Goal: Information Seeking & Learning: Learn about a topic

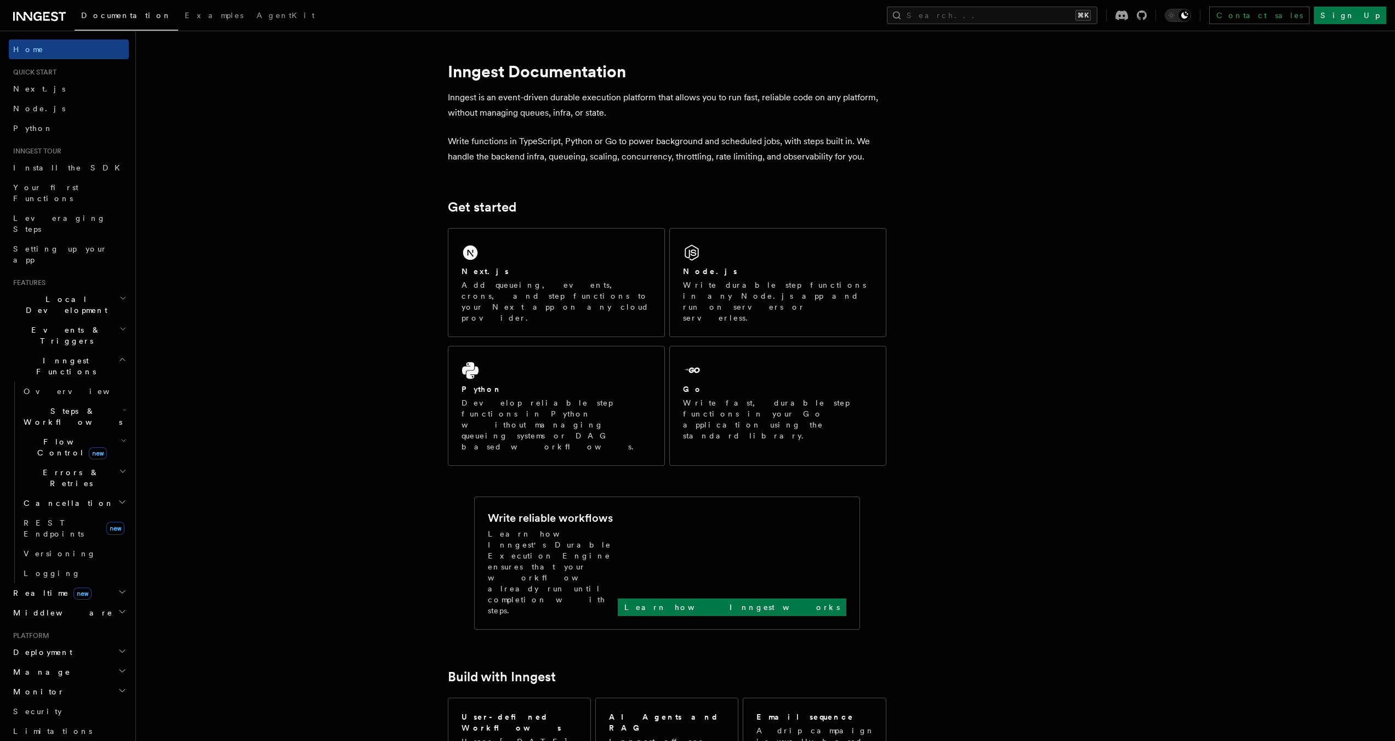
click at [86, 583] on h2 "Realtime new" at bounding box center [69, 593] width 120 height 20
click at [76, 603] on link "Overview" at bounding box center [74, 613] width 110 height 20
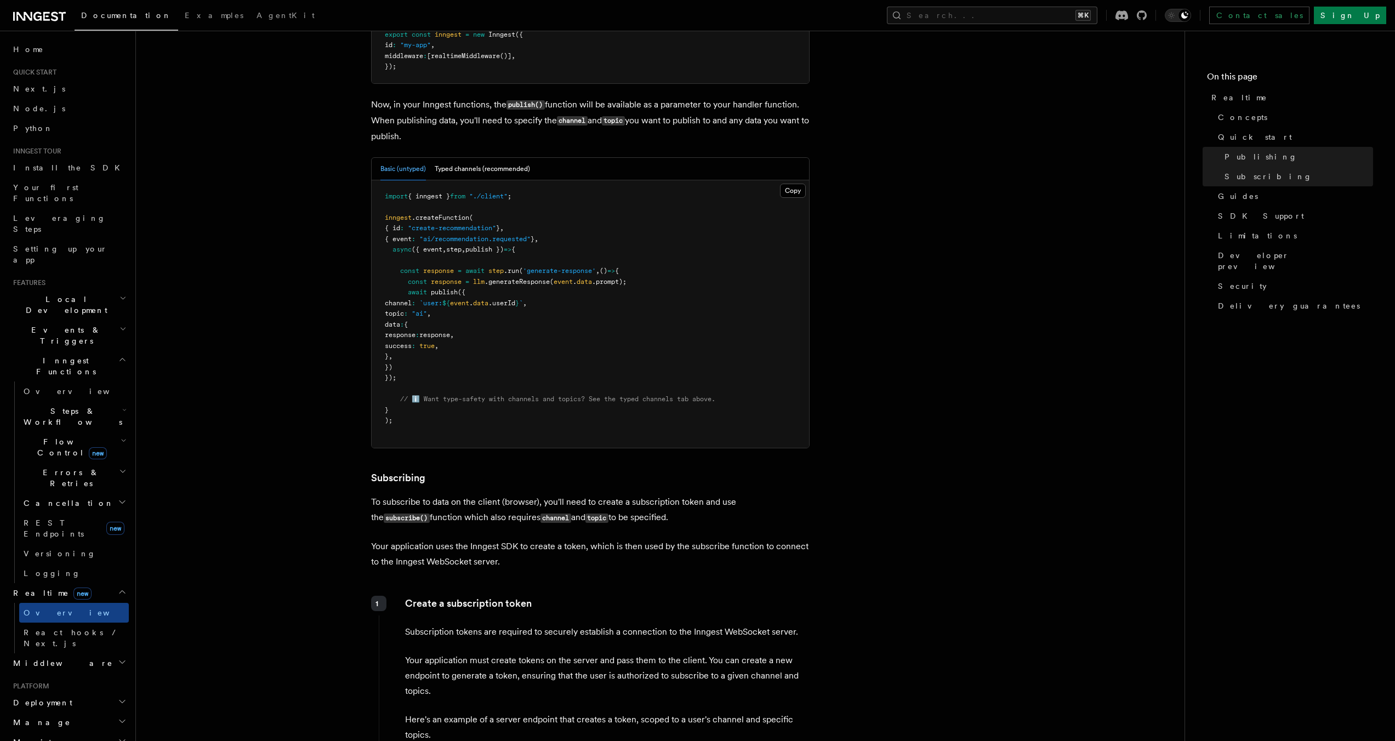
scroll to position [1175, 0]
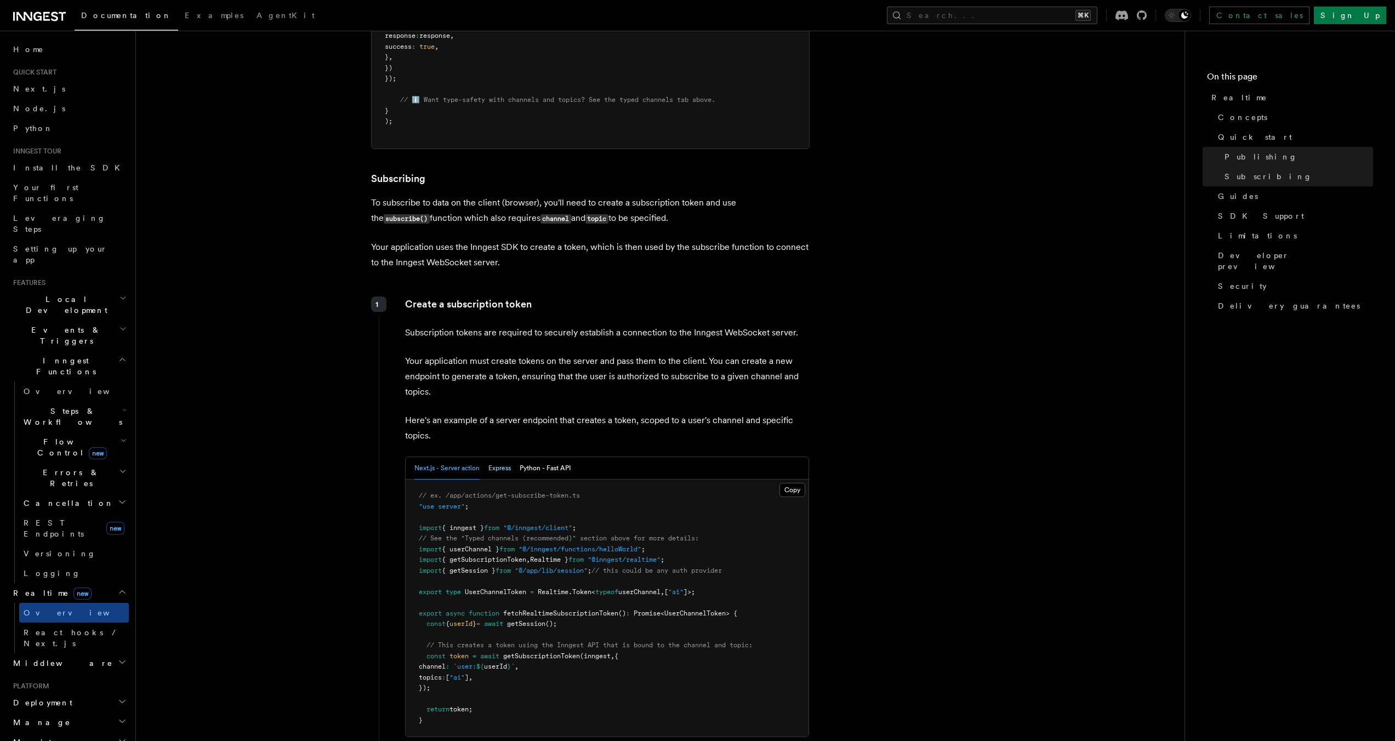
click at [501, 472] on button "Express" at bounding box center [499, 468] width 22 height 22
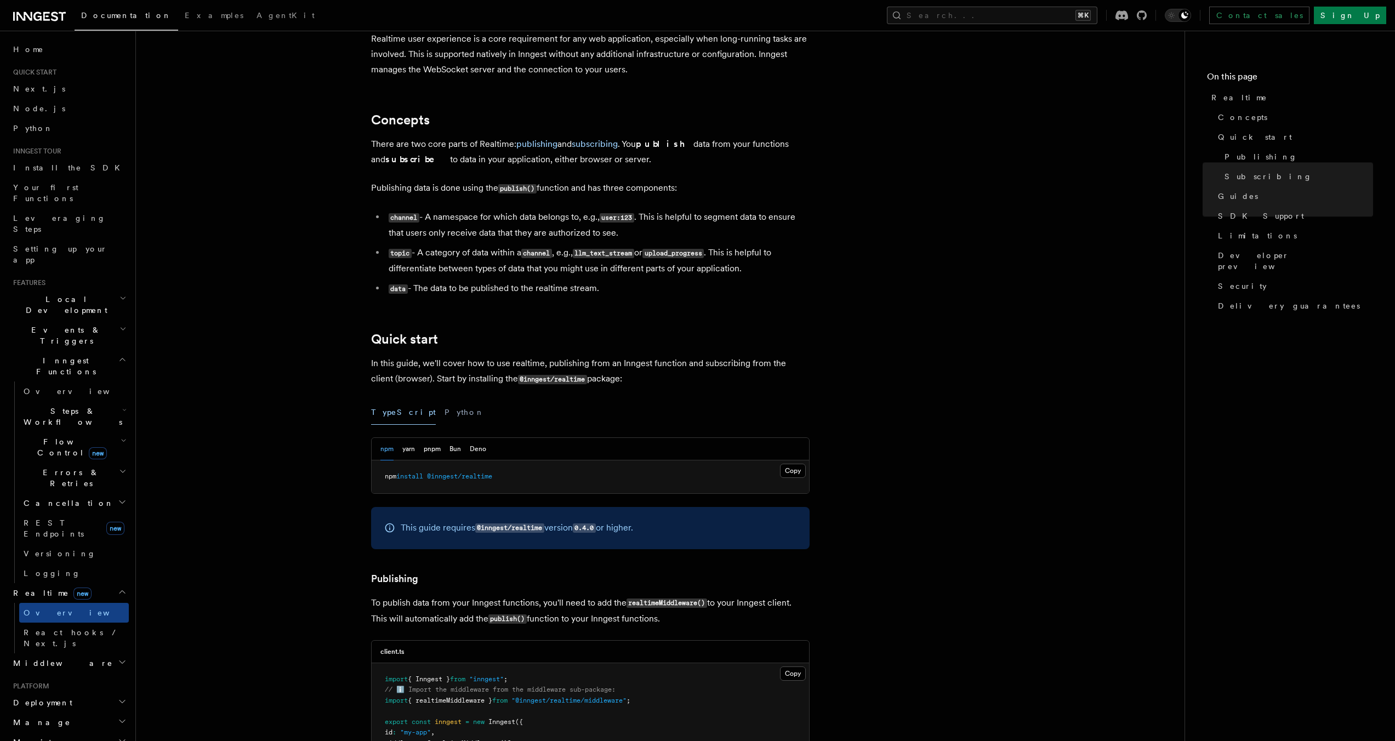
scroll to position [0, 0]
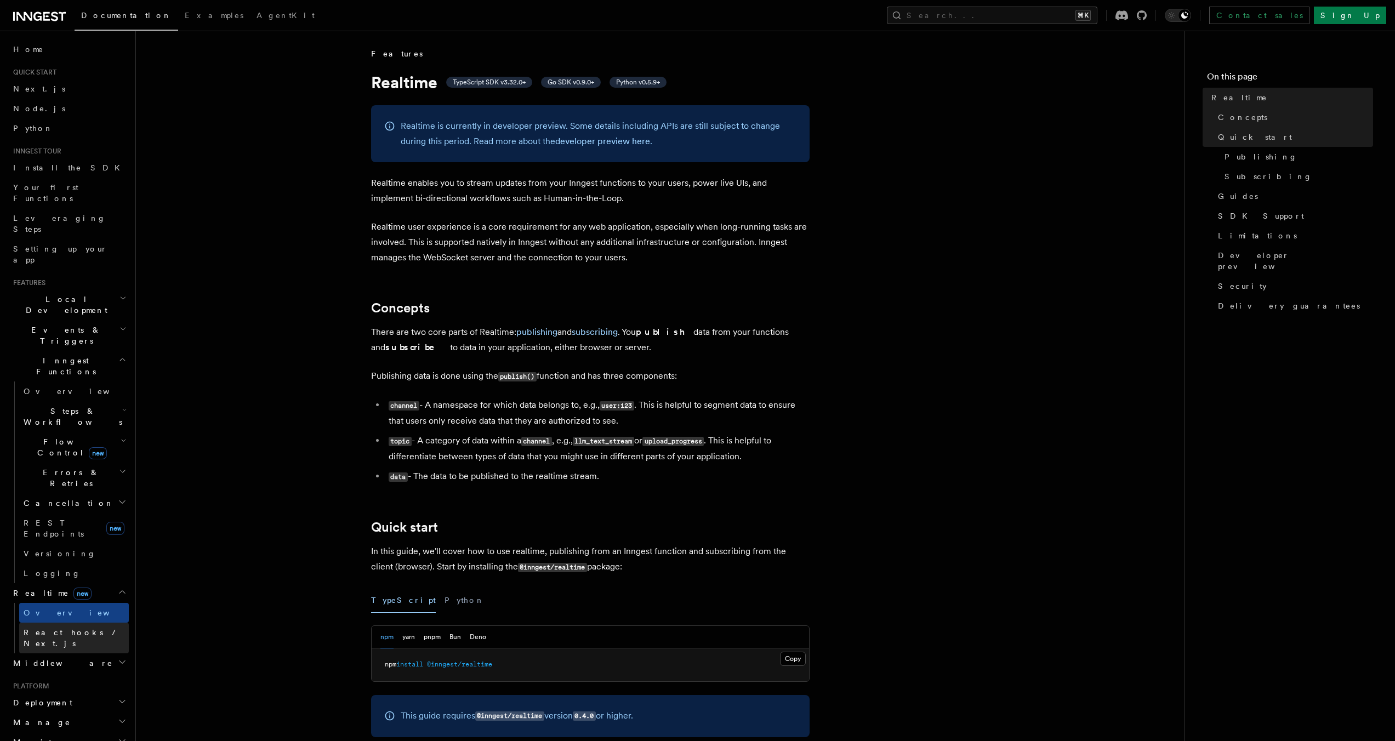
click at [98, 623] on link "React hooks / Next.js" at bounding box center [74, 638] width 110 height 31
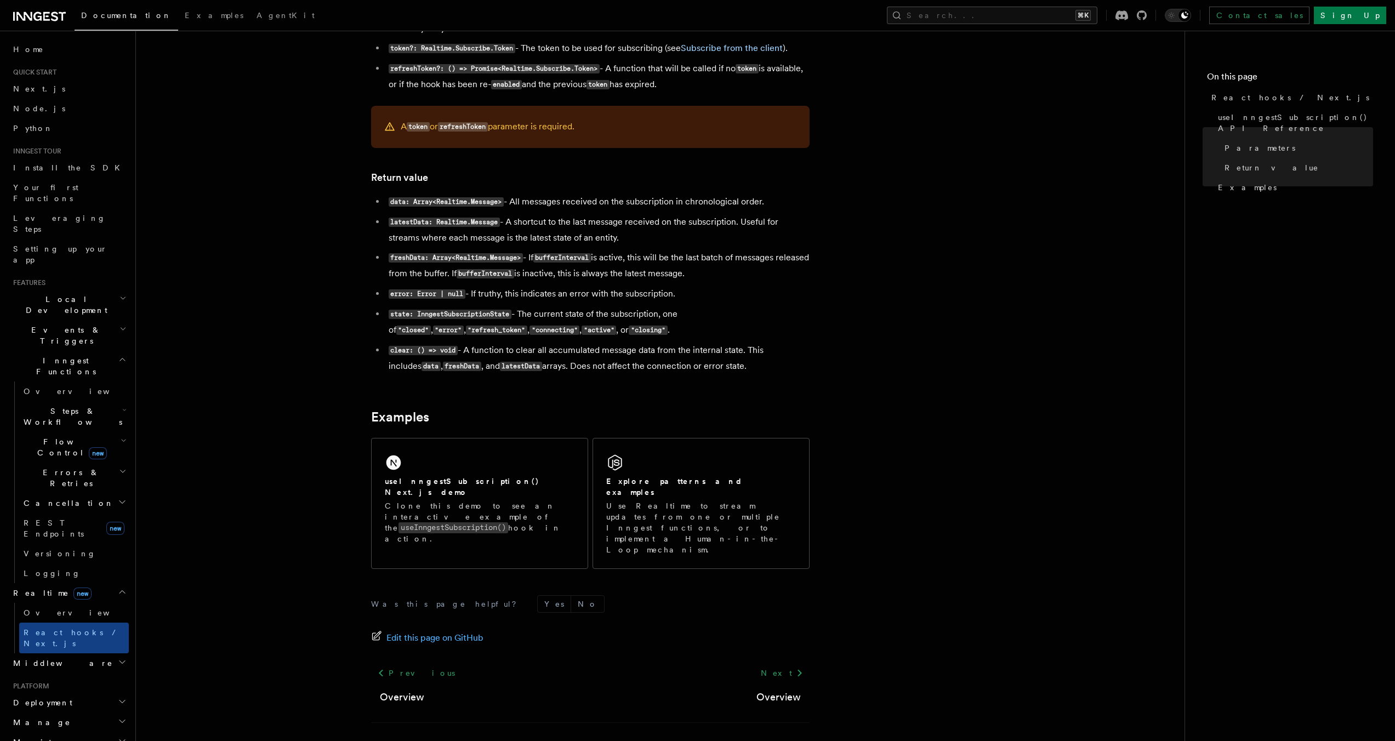
scroll to position [808, 0]
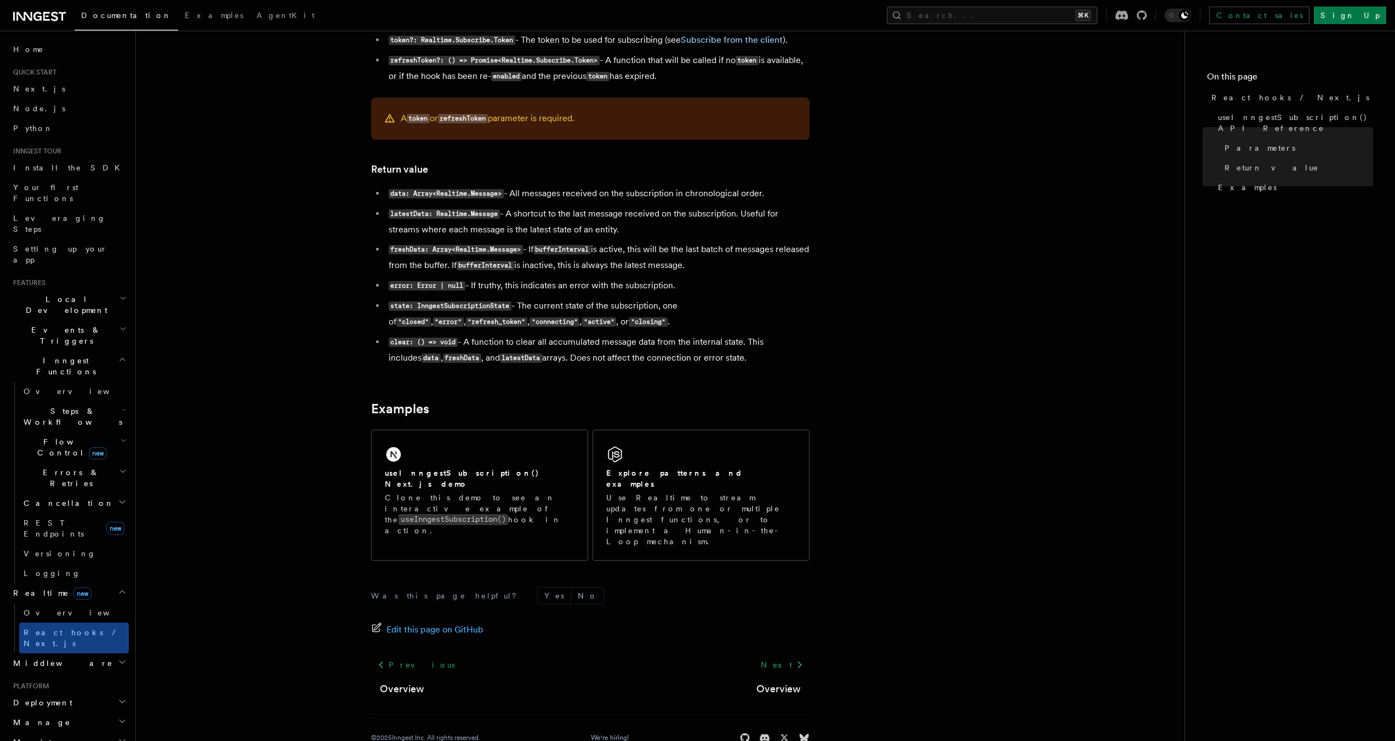
click at [76, 693] on h2 "Deployment" at bounding box center [69, 703] width 120 height 20
click at [60, 713] on link "Overview" at bounding box center [74, 723] width 110 height 20
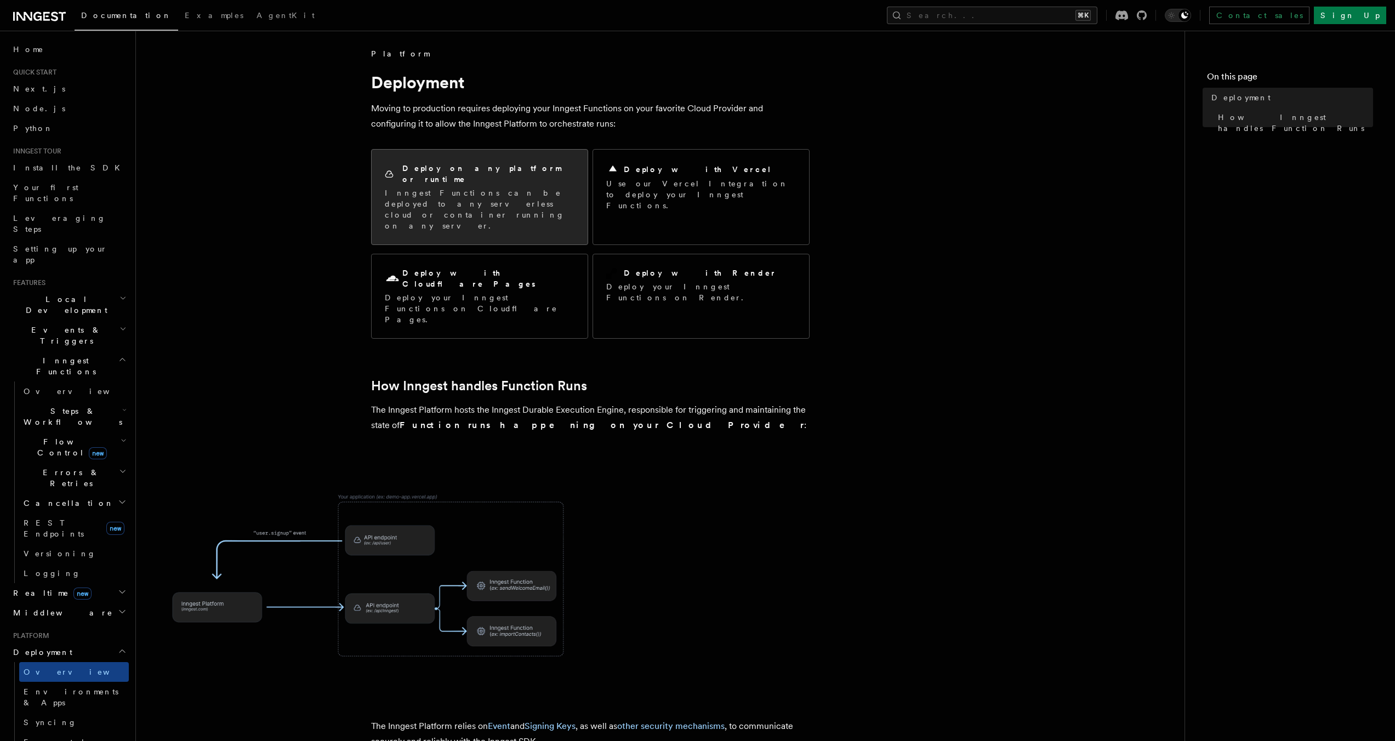
click at [458, 202] on div "Deploy on any platform or runtime Inngest Functions can be deployed to any serv…" at bounding box center [480, 197] width 216 height 95
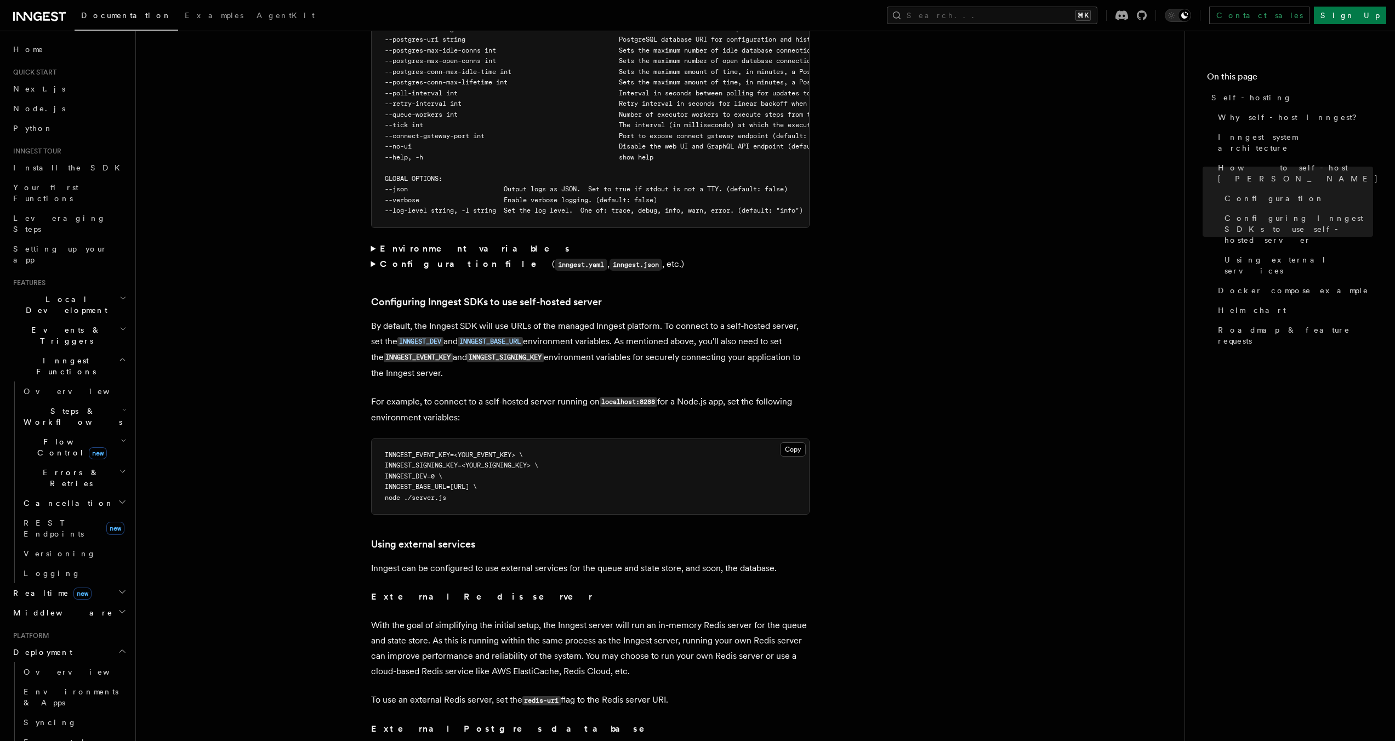
scroll to position [2377, 0]
